Goal: Task Accomplishment & Management: Manage account settings

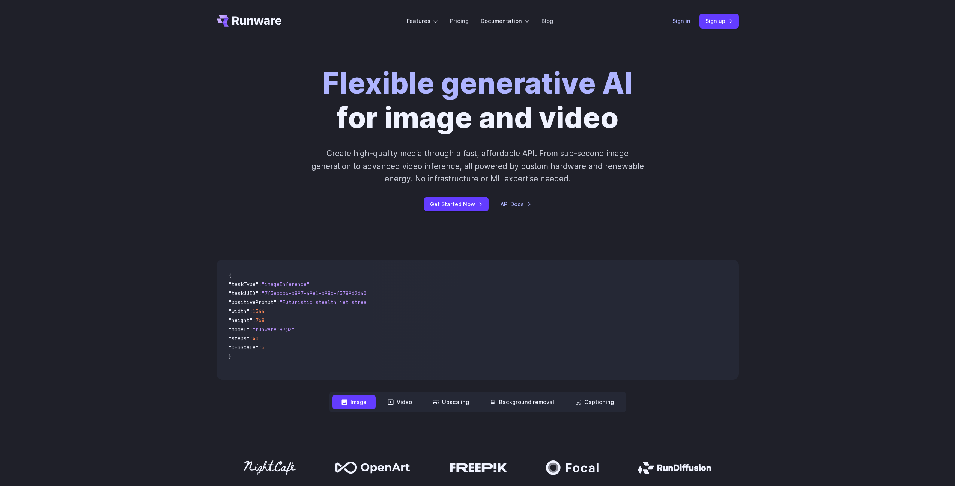
click at [682, 21] on link "Sign in" at bounding box center [682, 21] width 18 height 9
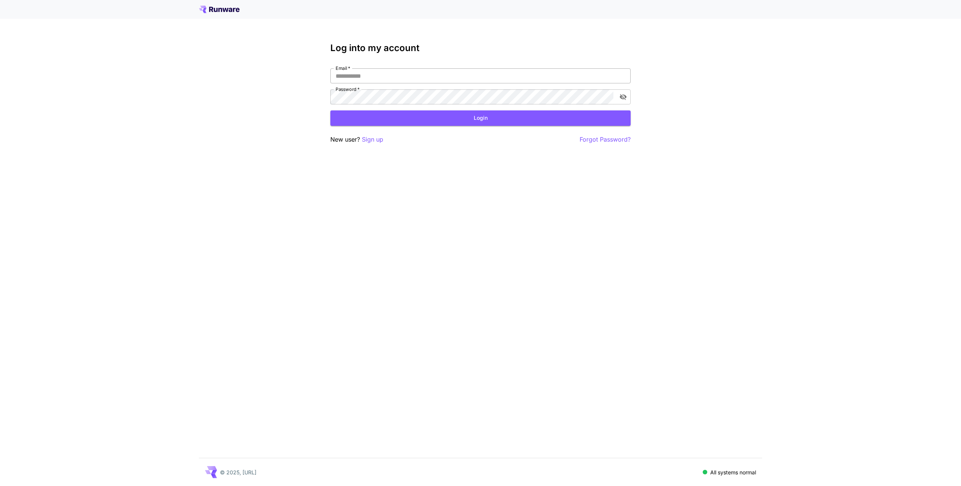
click at [433, 75] on input "Email   *" at bounding box center [480, 75] width 300 height 15
click at [0, 485] on com-1password-button at bounding box center [0, 486] width 0 height 0
type input "**********"
